Goal: Task Accomplishment & Management: Use online tool/utility

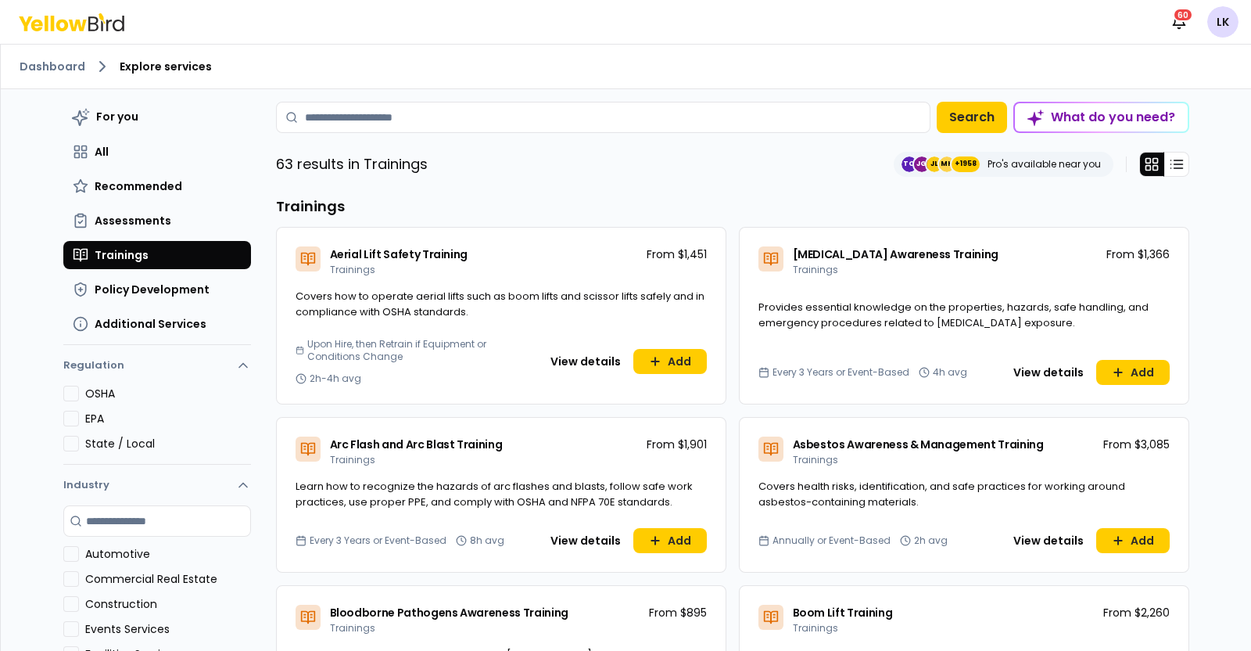
click at [1228, 30] on html "Notifications 60 LK Dashboard Explore services For you All Recommended Assessme…" at bounding box center [625, 325] width 1251 height 651
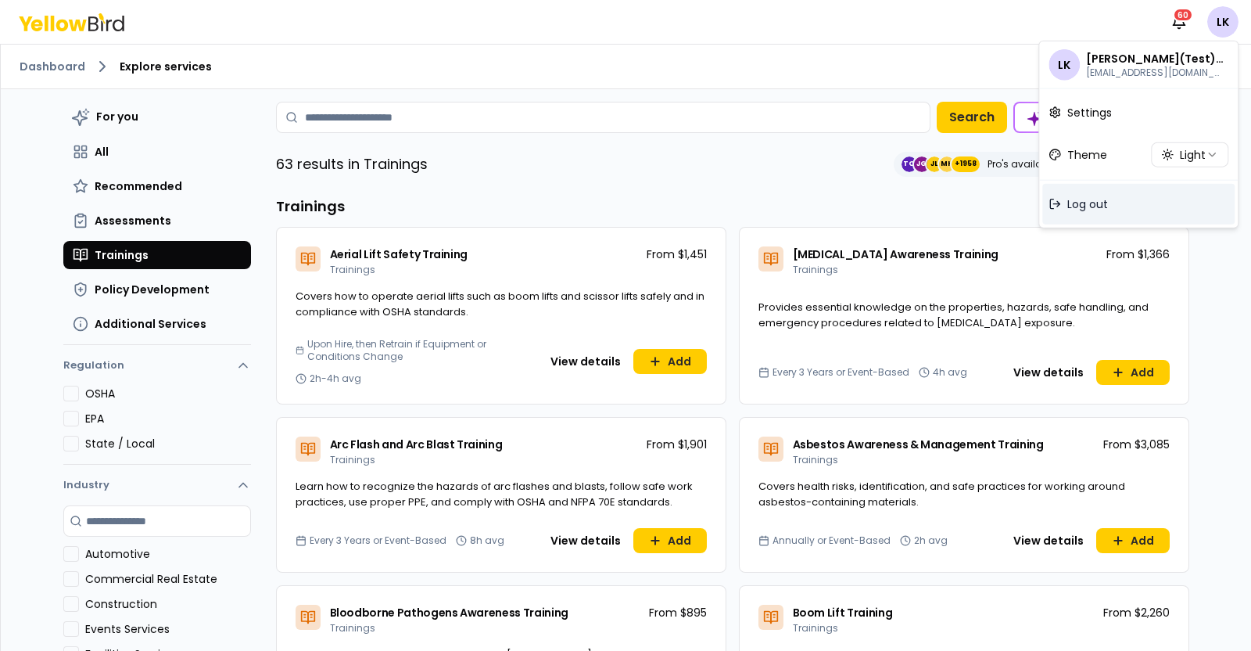
click at [1083, 196] on span "Log out" at bounding box center [1088, 204] width 41 height 16
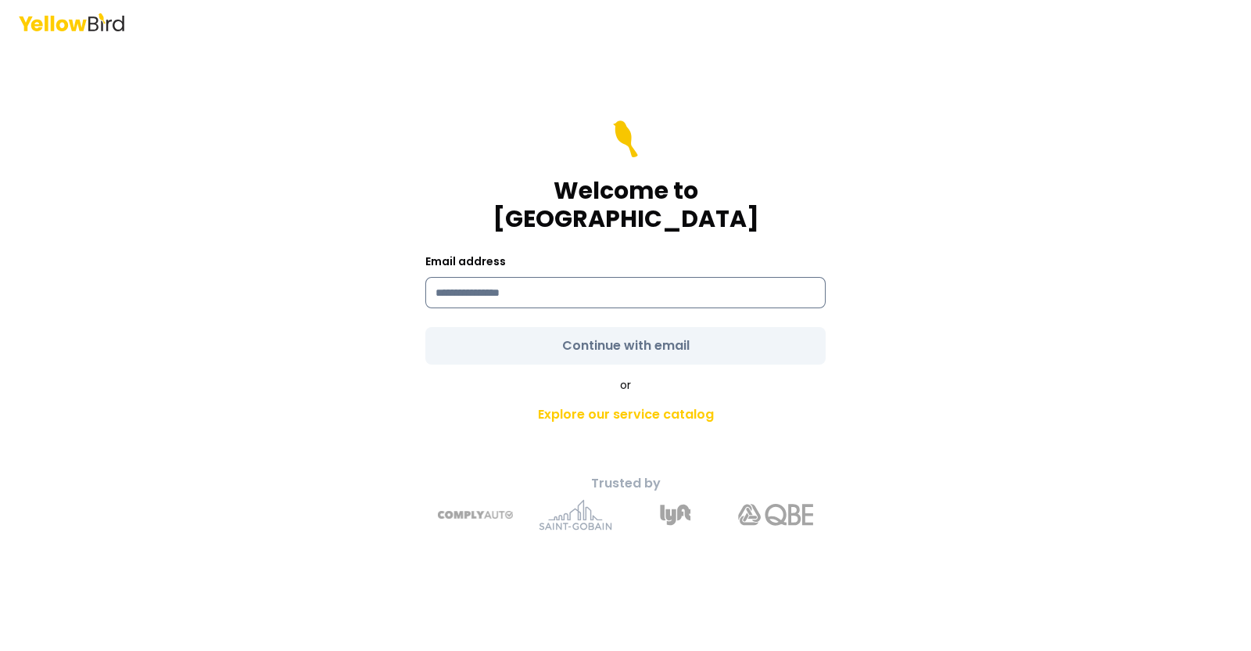
click at [680, 277] on input at bounding box center [626, 292] width 400 height 31
type input "**********"
click at [612, 326] on form "**********" at bounding box center [626, 242] width 400 height 244
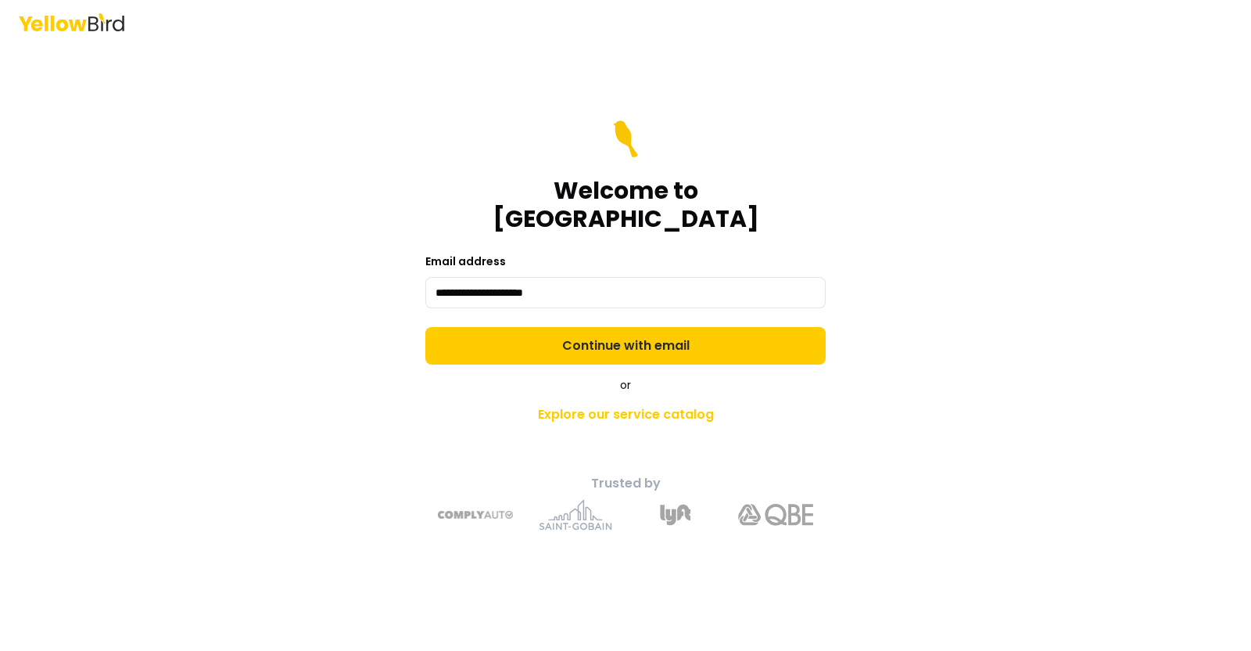
click at [612, 327] on button "Continue with email" at bounding box center [626, 346] width 400 height 38
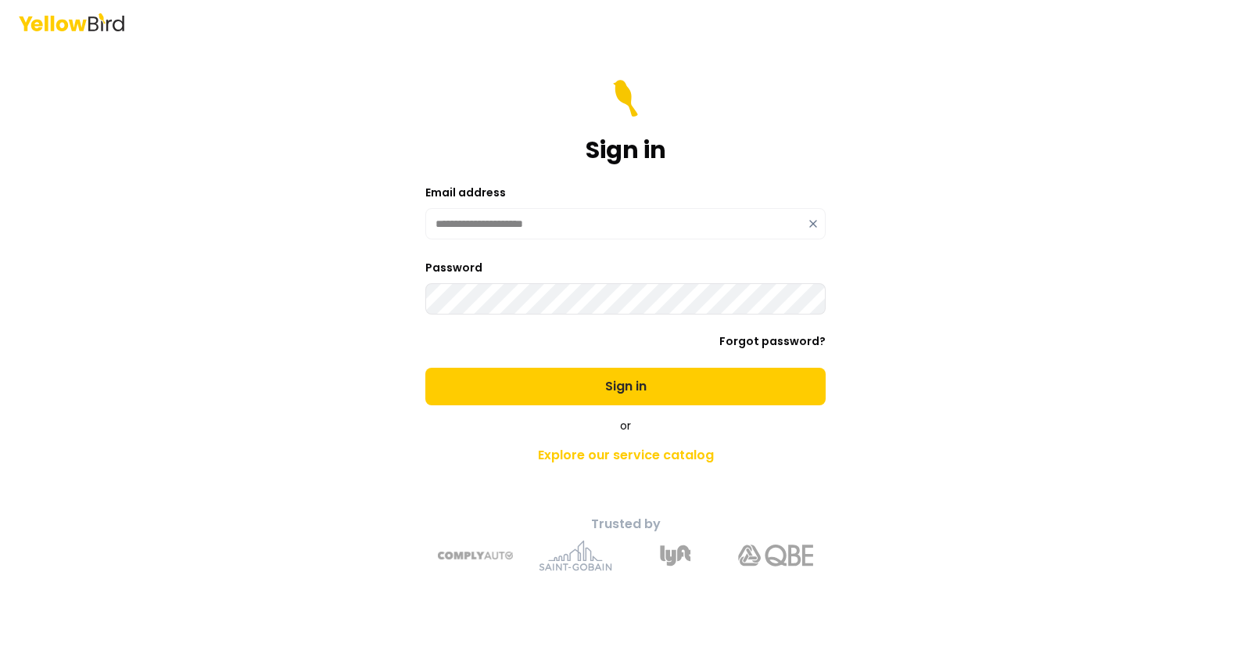
click at [426, 368] on button "Sign in" at bounding box center [626, 387] width 400 height 38
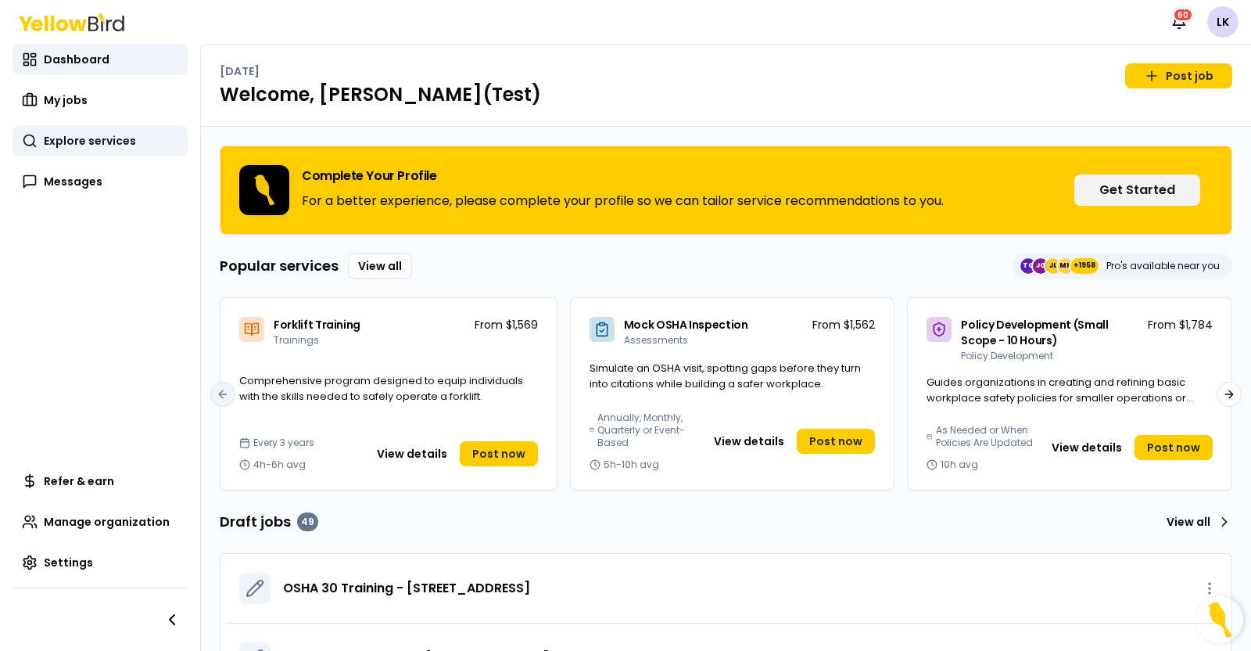
click at [45, 144] on span "Explore services" at bounding box center [90, 141] width 92 height 16
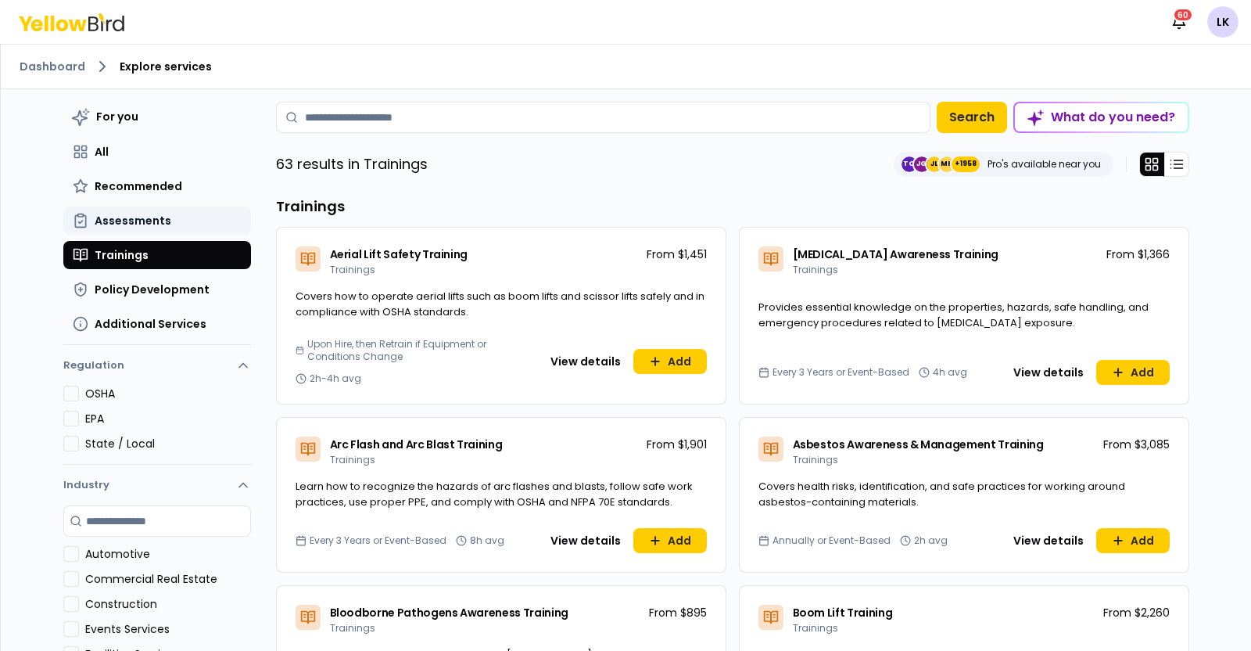
click at [227, 212] on button "Assessments" at bounding box center [157, 220] width 188 height 28
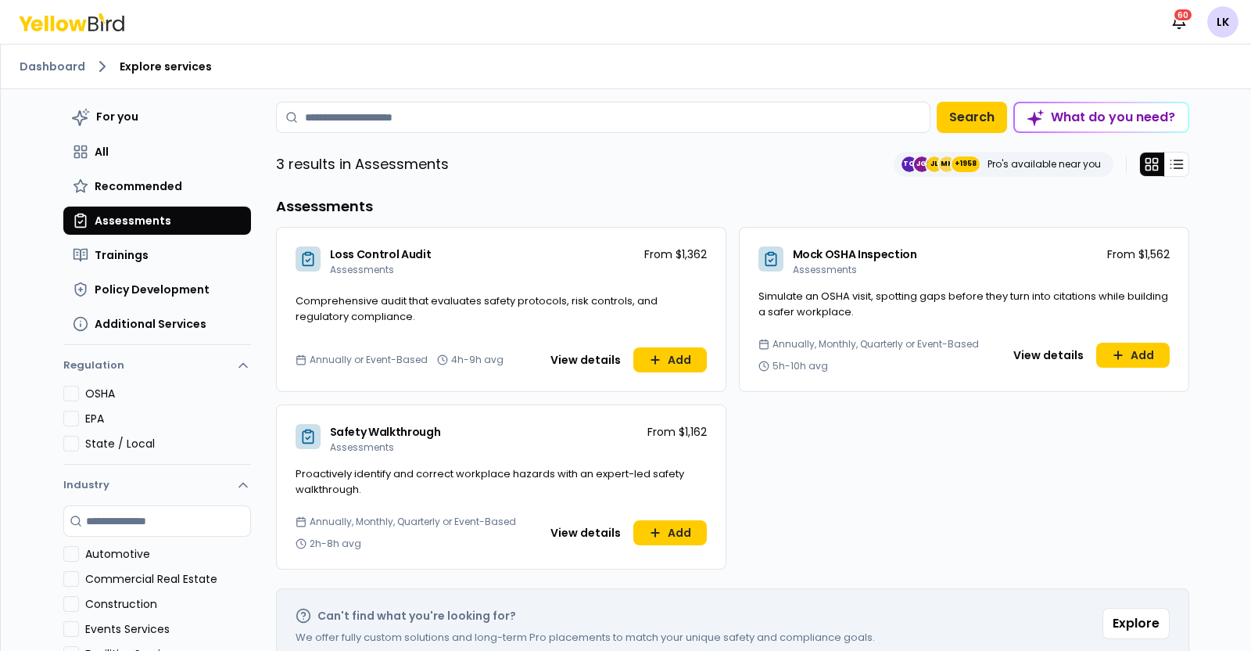
scroll to position [97, 0]
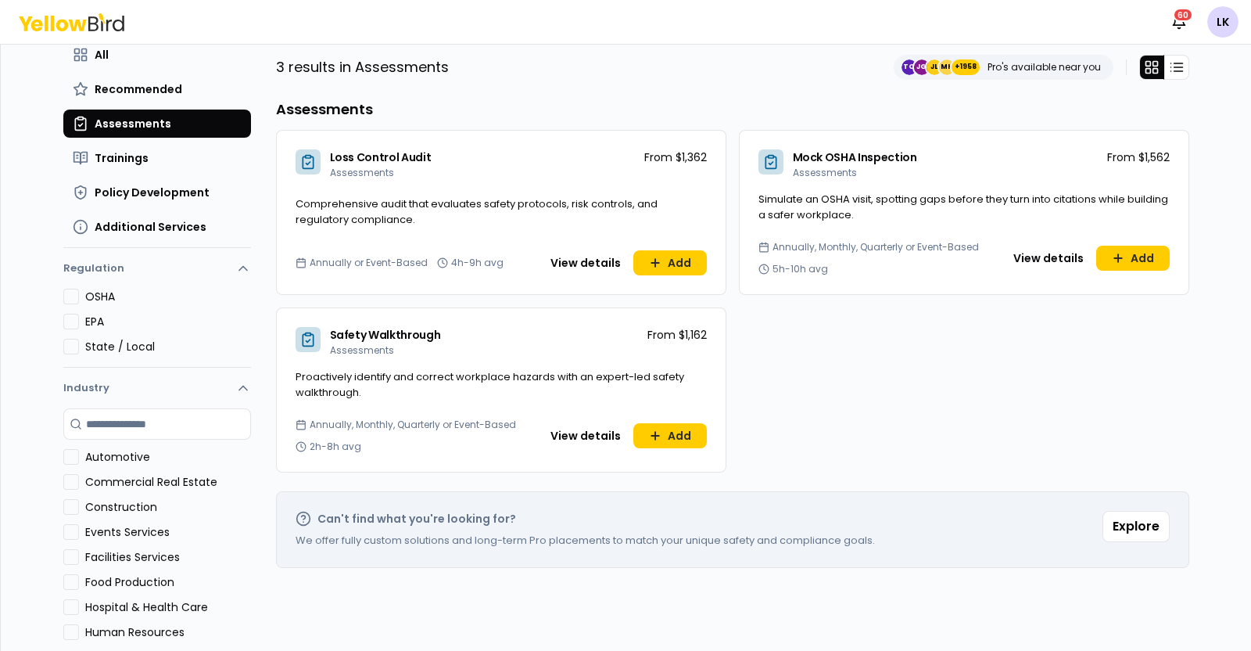
click at [579, 431] on button "View details" at bounding box center [585, 435] width 89 height 25
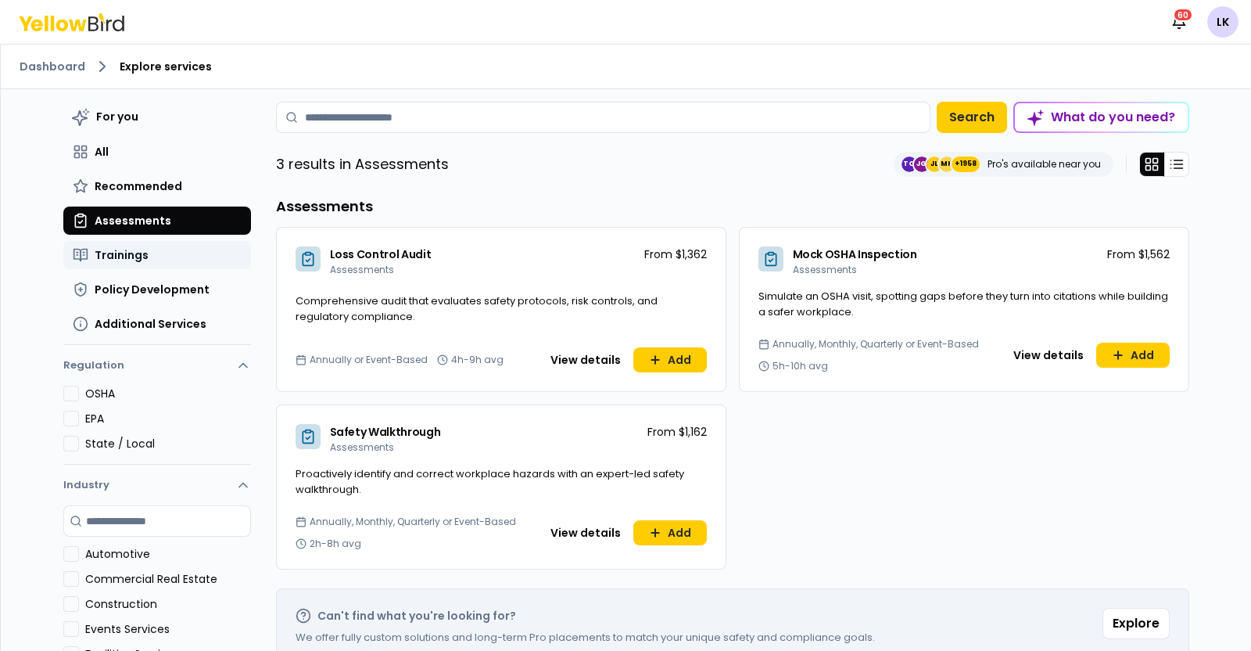
click at [122, 251] on span "Trainings" at bounding box center [122, 255] width 54 height 16
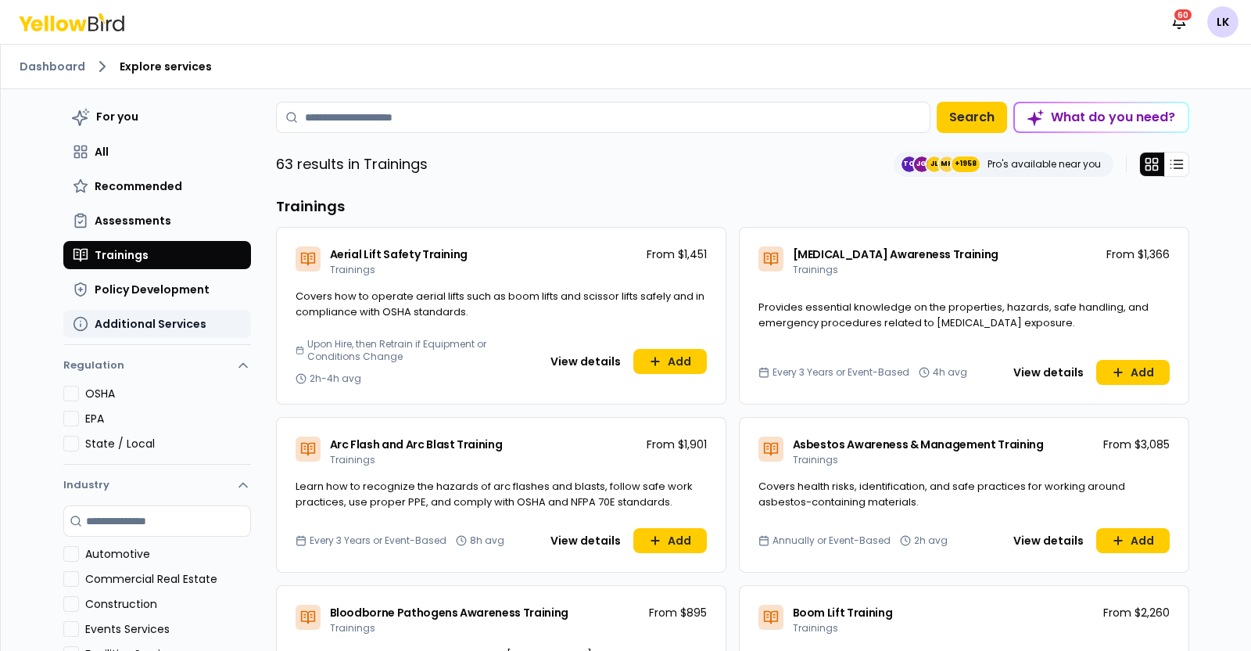
click at [103, 330] on span "Additional Services" at bounding box center [151, 324] width 112 height 16
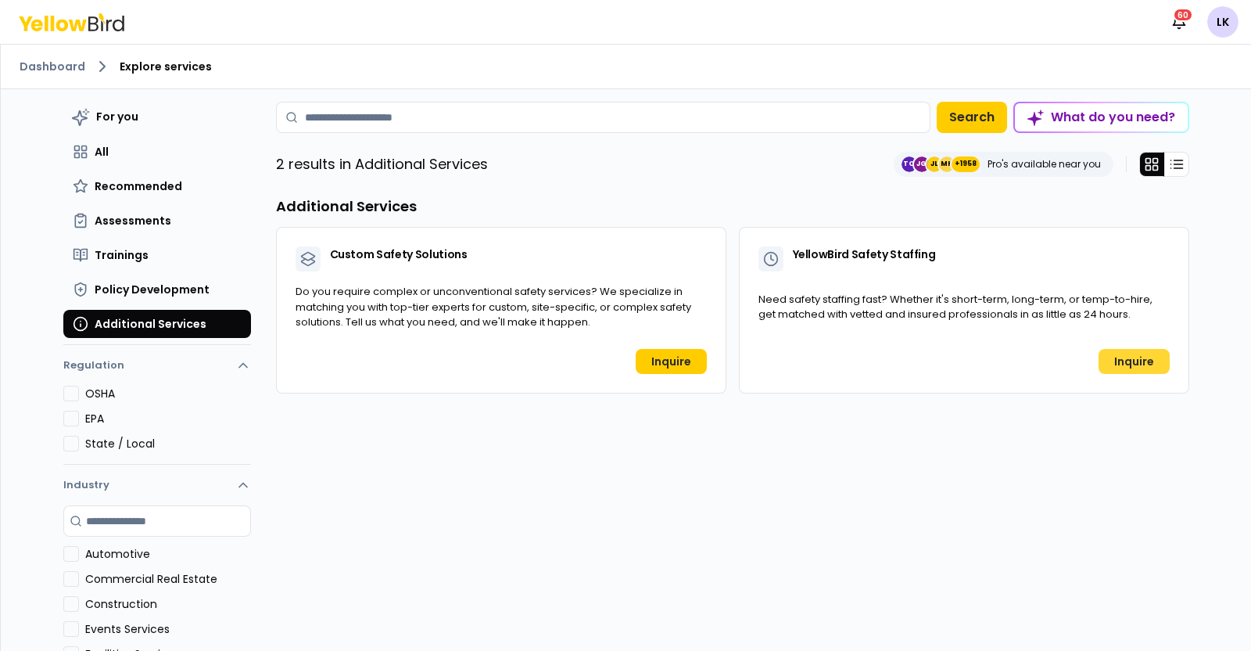
click at [1117, 361] on link "Inquire" at bounding box center [1134, 361] width 71 height 25
